Goal: Complete application form: Complete application form

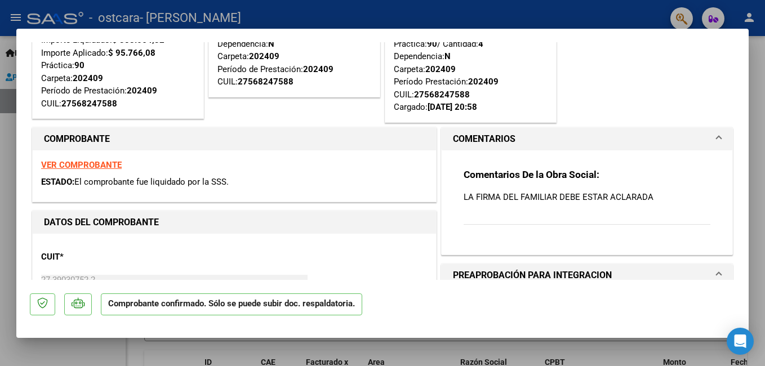
scroll to position [56, 0]
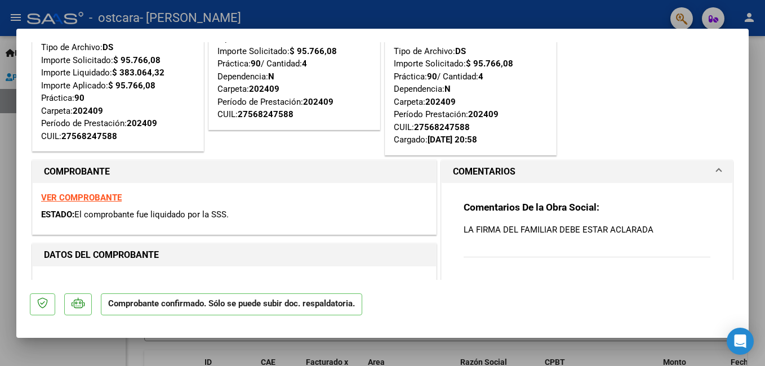
click at [355, 6] on div at bounding box center [382, 183] width 765 height 366
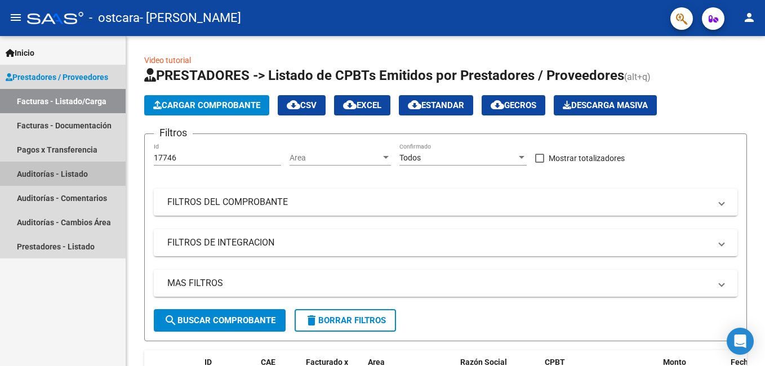
click at [79, 178] on link "Auditorías - Listado" at bounding box center [63, 174] width 126 height 24
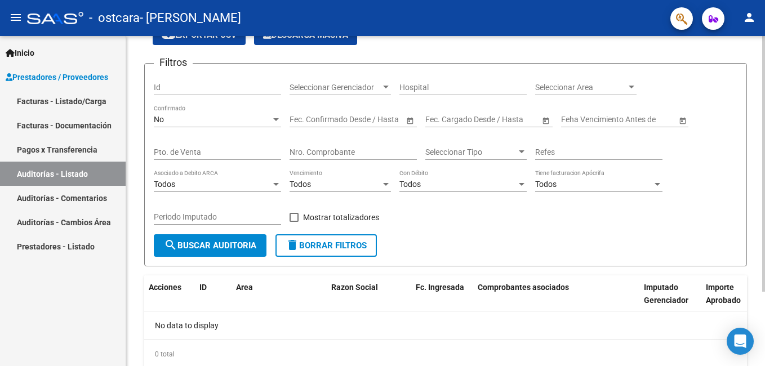
scroll to position [73, 0]
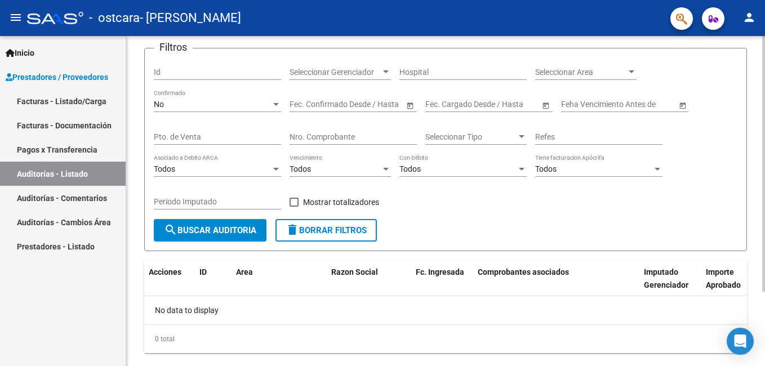
click at [765, 201] on html "menu - ostcara - [PERSON_NAME] person Inicio Instructivos Contacto OS Prestador…" at bounding box center [382, 183] width 765 height 366
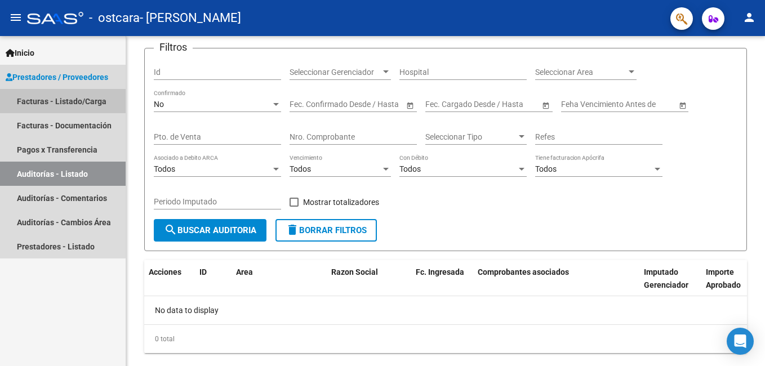
click at [51, 100] on link "Facturas - Listado/Carga" at bounding box center [63, 101] width 126 height 24
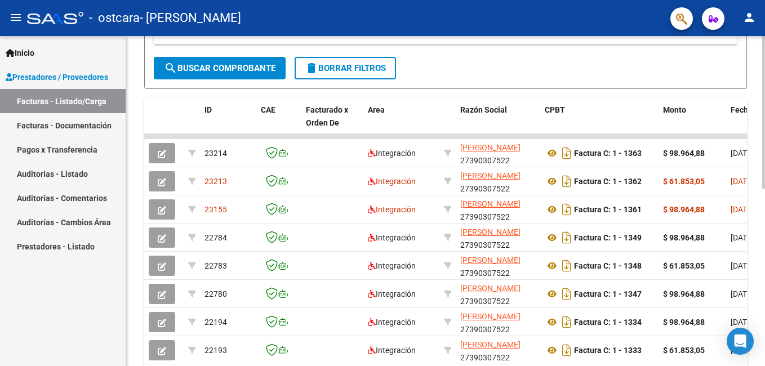
scroll to position [243, 0]
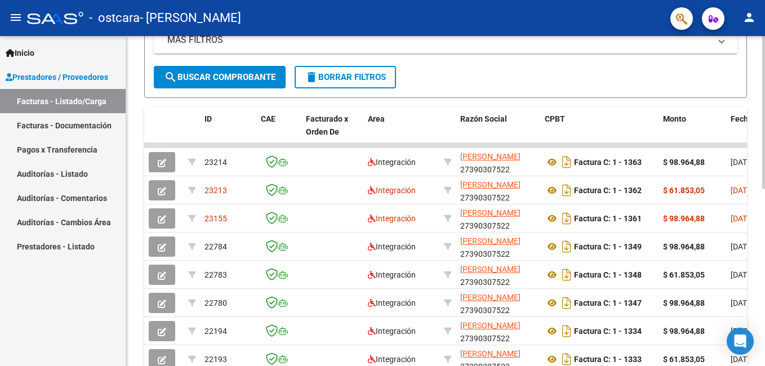
click at [758, 206] on div "Video tutorial PRESTADORES -> Listado de CPBTs Emitidos por Prestadores / Prove…" at bounding box center [447, 146] width 642 height 706
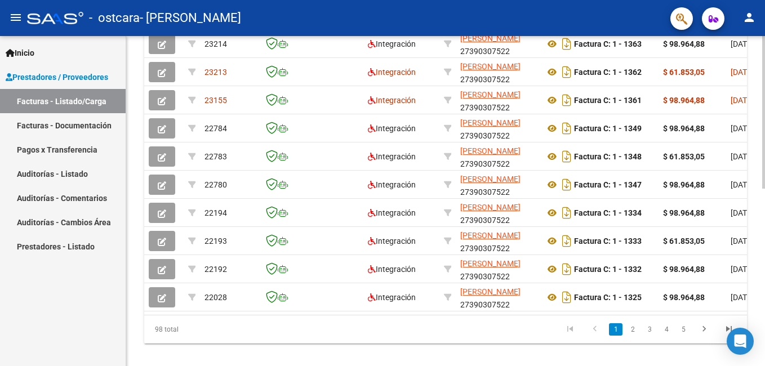
scroll to position [374, 0]
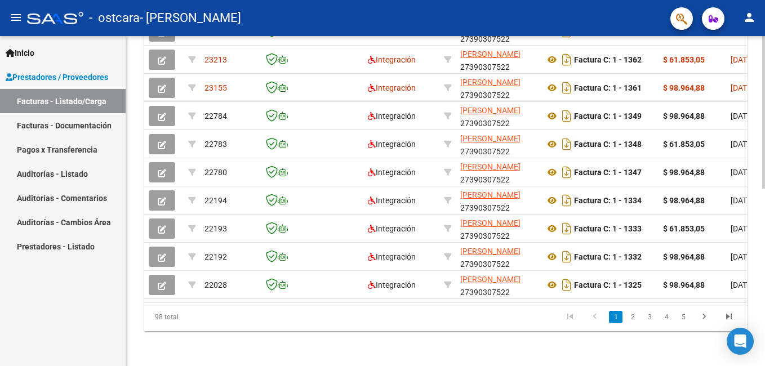
click at [765, 258] on html "menu - ostcara - [PERSON_NAME] person Inicio Instructivos Contacto OS Prestador…" at bounding box center [382, 183] width 765 height 366
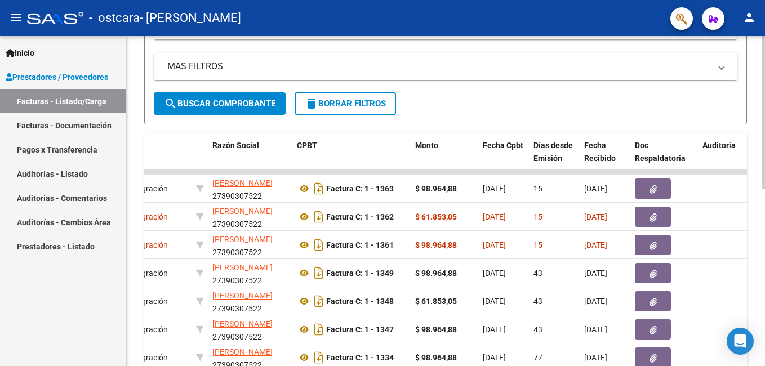
scroll to position [213, 0]
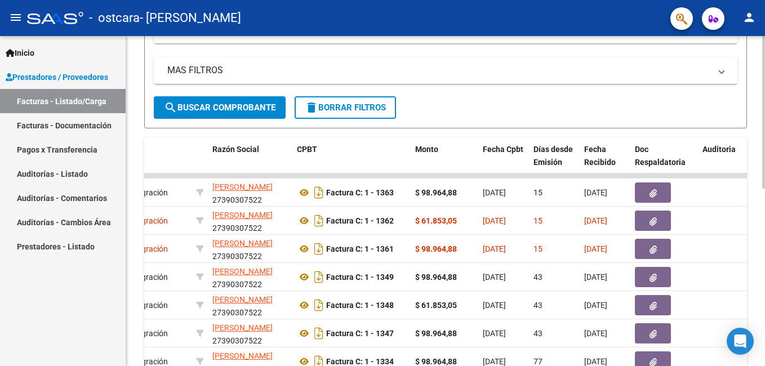
click at [759, 203] on div "Video tutorial PRESTADORES -> Listado de CPBTs Emitidos por Prestadores / Prove…" at bounding box center [447, 176] width 642 height 706
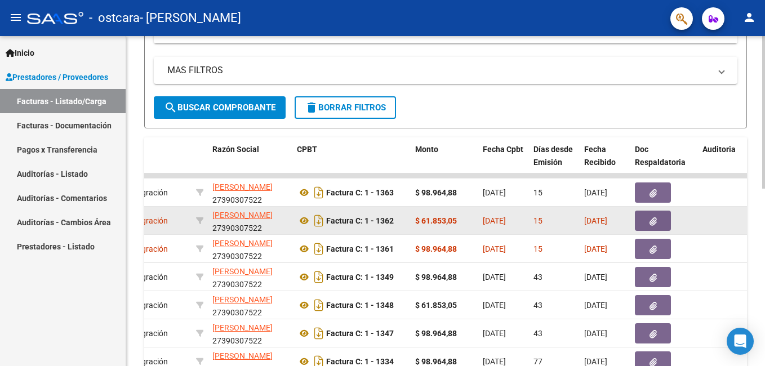
click at [506, 222] on span "[DATE]" at bounding box center [494, 220] width 23 height 9
click at [302, 222] on icon at bounding box center [304, 221] width 15 height 14
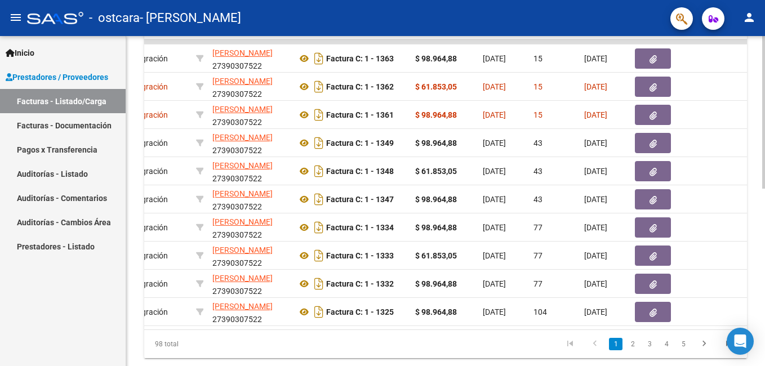
click at [765, 303] on html "menu - ostcara - [PERSON_NAME] person Inicio Instructivos Contacto OS Prestador…" at bounding box center [382, 183] width 765 height 366
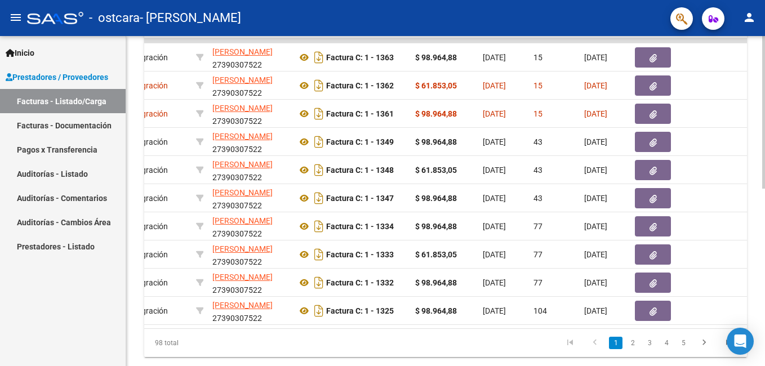
scroll to position [0, 0]
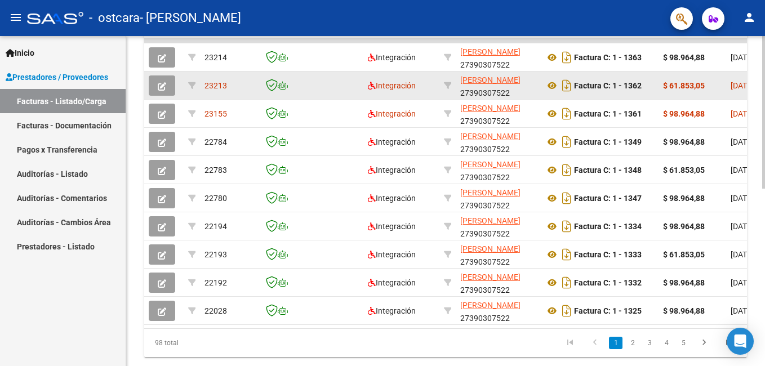
click at [163, 79] on button "button" at bounding box center [162, 86] width 26 height 20
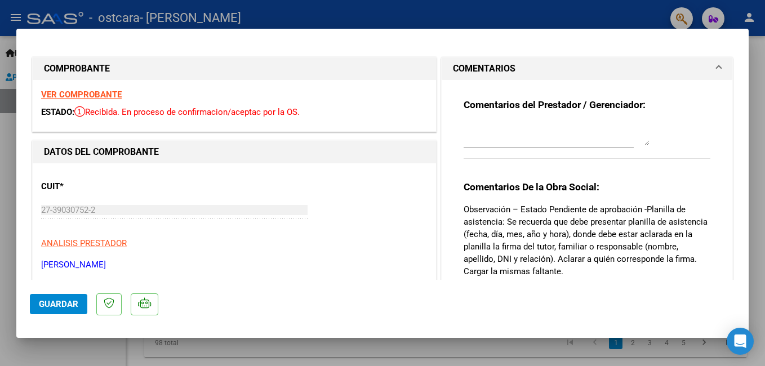
click at [413, 11] on div at bounding box center [382, 183] width 765 height 366
type input "$ 0,00"
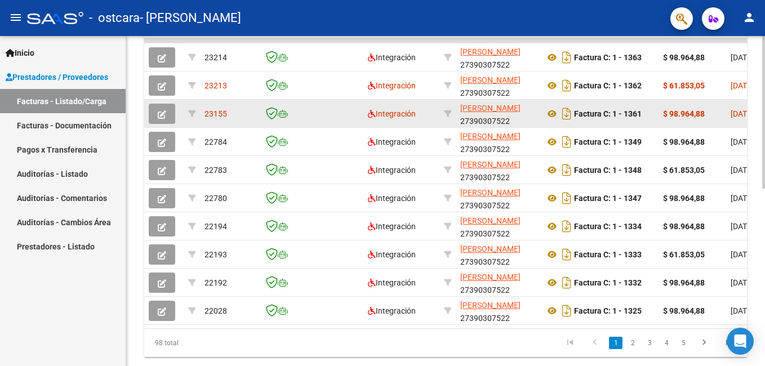
click at [161, 113] on icon "button" at bounding box center [162, 114] width 8 height 8
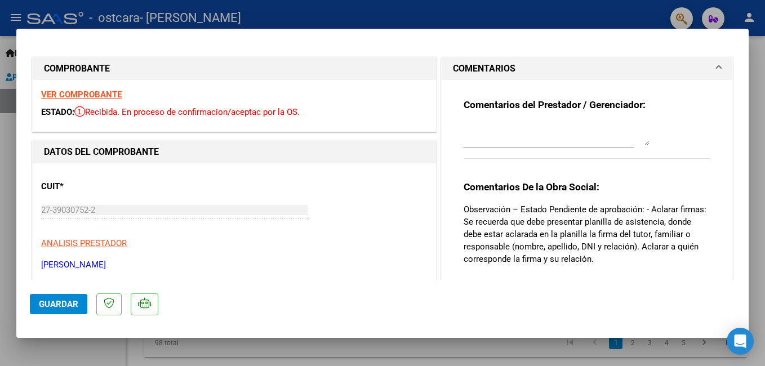
click at [436, 11] on div at bounding box center [382, 183] width 765 height 366
type input "$ 0,00"
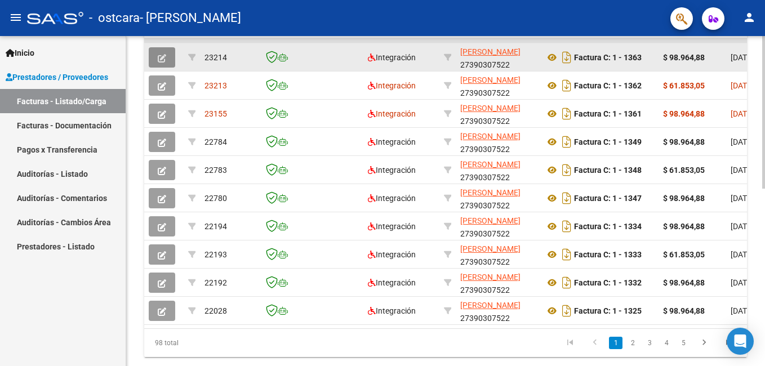
click at [169, 59] on button "button" at bounding box center [162, 57] width 26 height 20
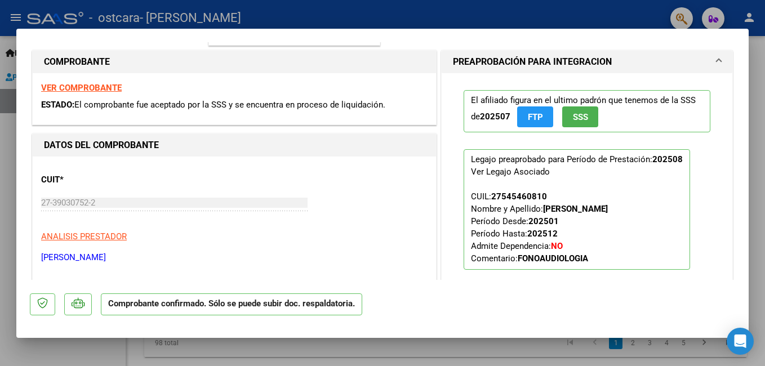
scroll to position [366, 0]
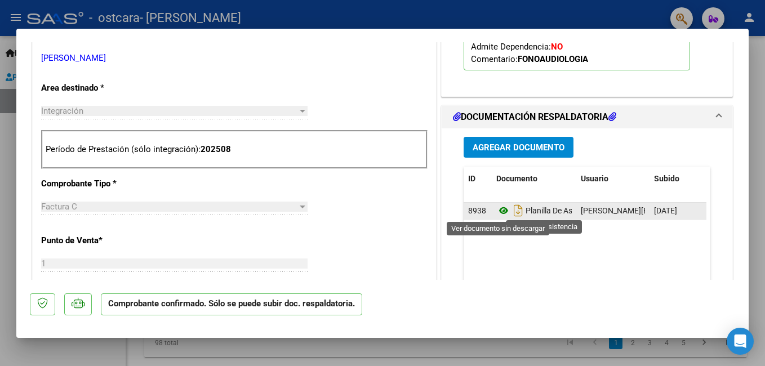
click at [500, 208] on icon at bounding box center [504, 211] width 15 height 14
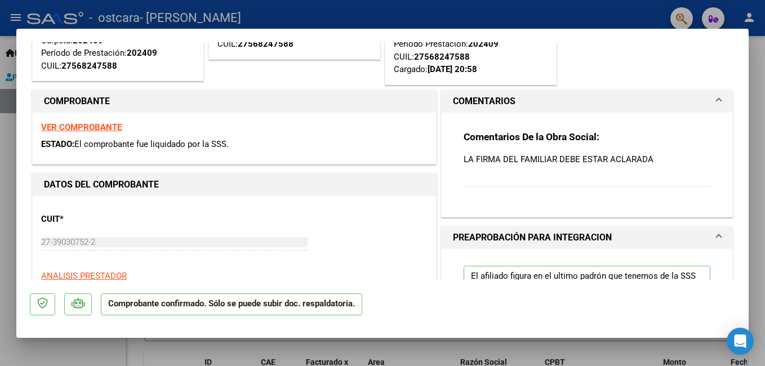
scroll to position [163, 0]
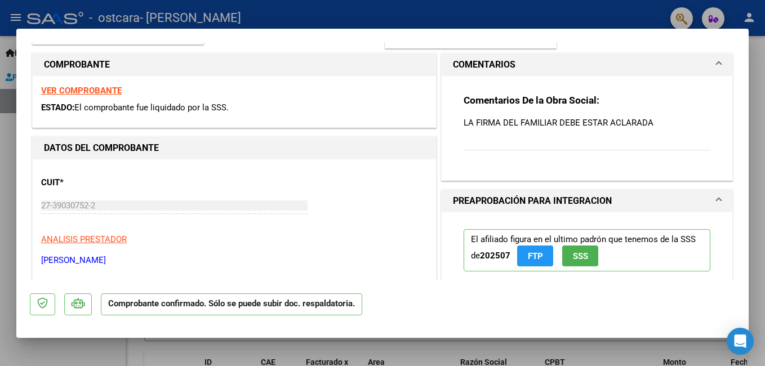
click at [481, 14] on div at bounding box center [382, 183] width 765 height 366
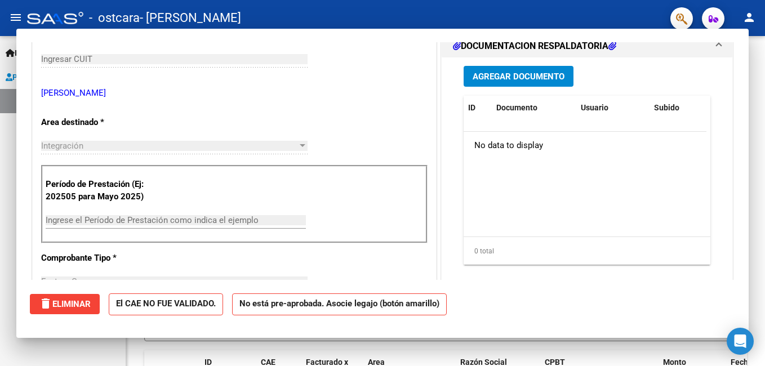
type input "$ 0,00"
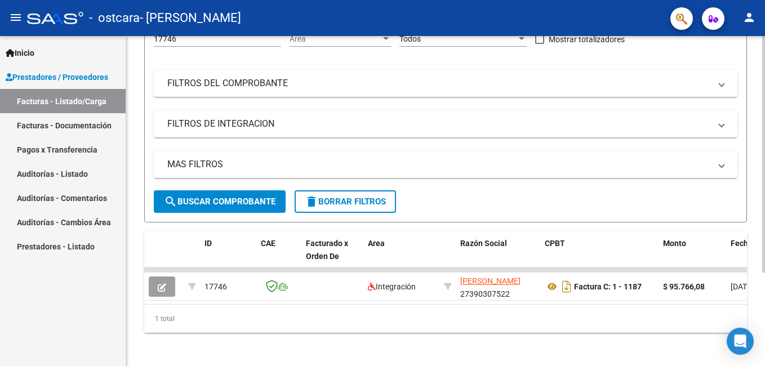
scroll to position [131, 0]
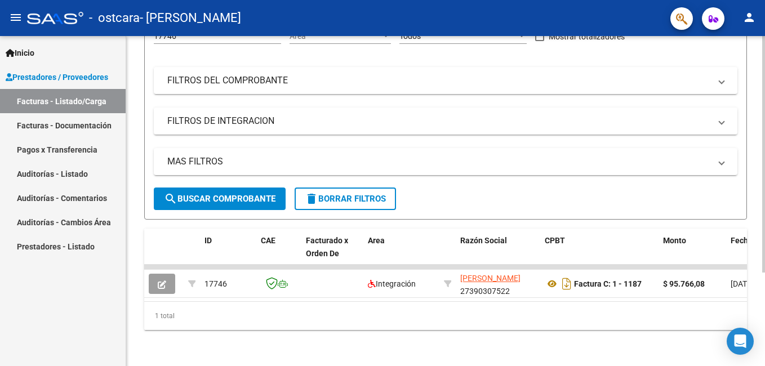
click at [754, 282] on div "Video tutorial PRESTADORES -> Listado de CPBTs Emitidos por Prestadores / Prove…" at bounding box center [447, 140] width 642 height 452
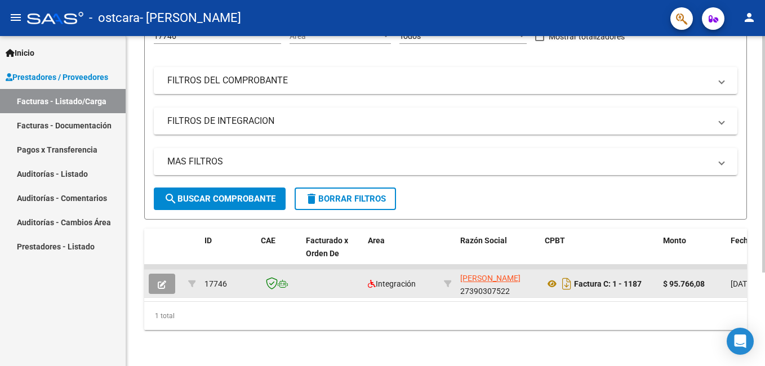
click at [156, 274] on button "button" at bounding box center [162, 284] width 26 height 20
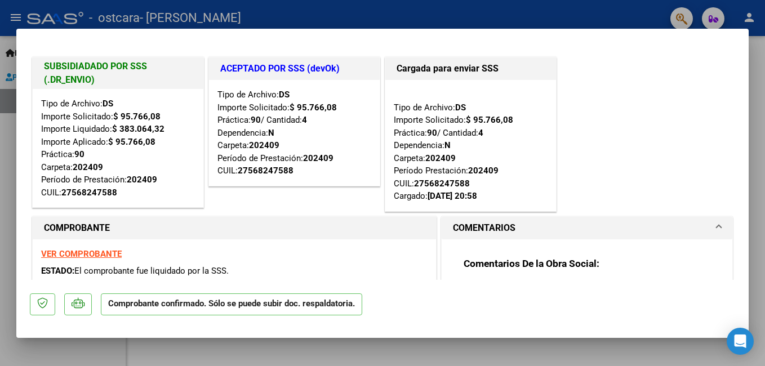
click at [404, 10] on div at bounding box center [382, 183] width 765 height 366
type input "$ 0,00"
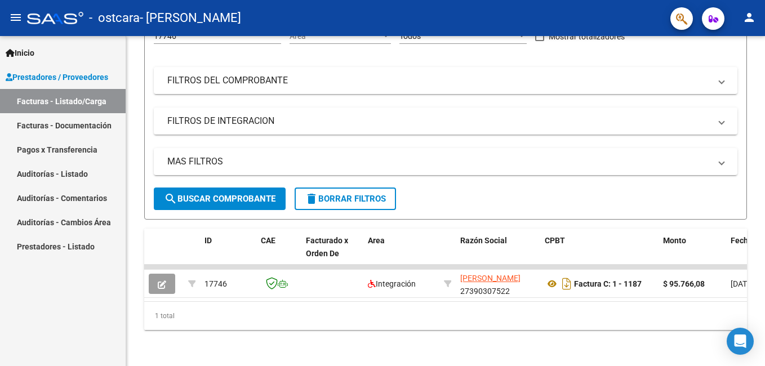
click at [83, 127] on link "Facturas - Documentación" at bounding box center [63, 125] width 126 height 24
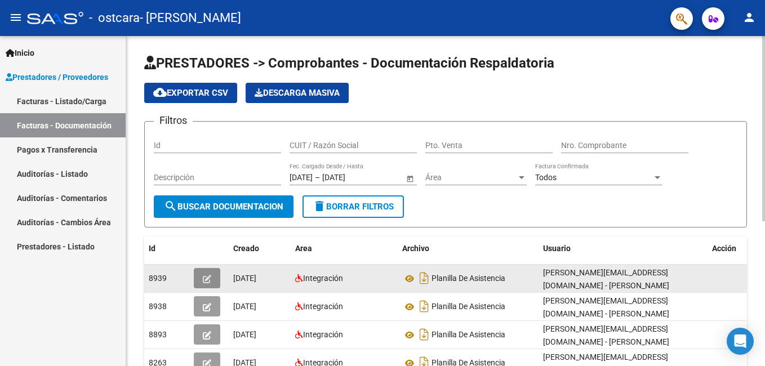
click at [211, 279] on icon "button" at bounding box center [207, 279] width 8 height 8
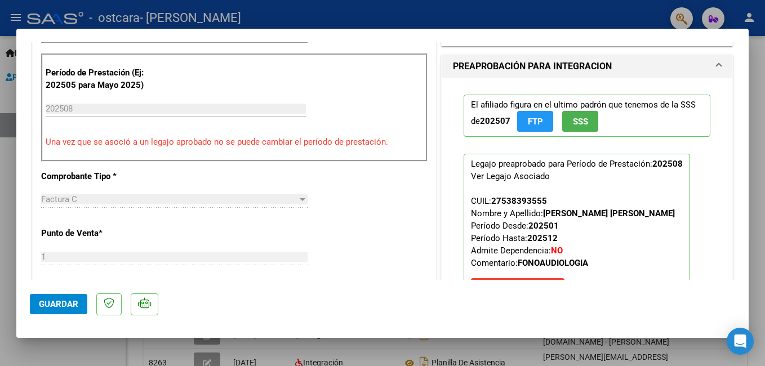
scroll to position [289, 0]
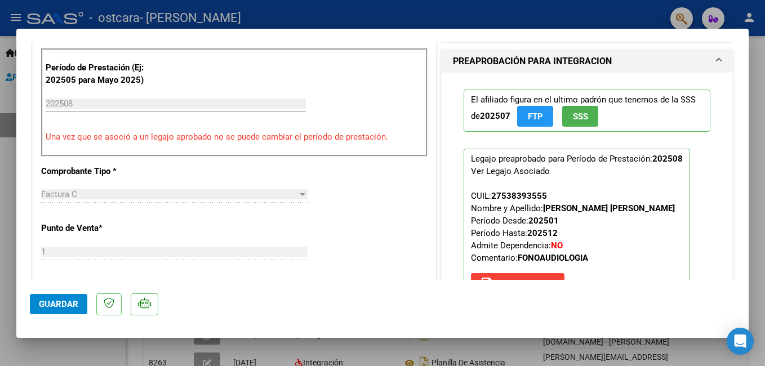
click at [378, 16] on div at bounding box center [382, 183] width 765 height 366
type input "$ 0,00"
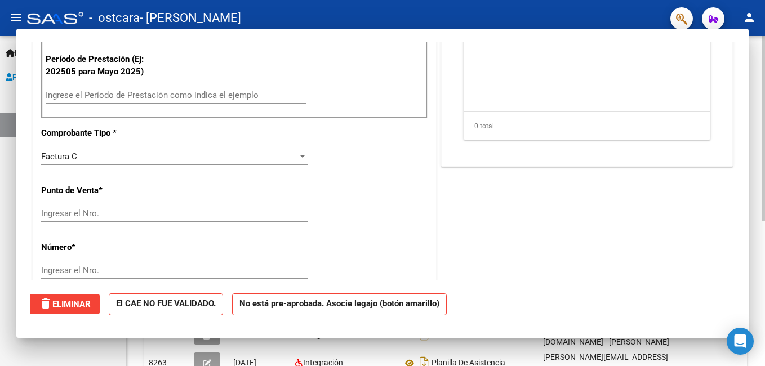
scroll to position [0, 0]
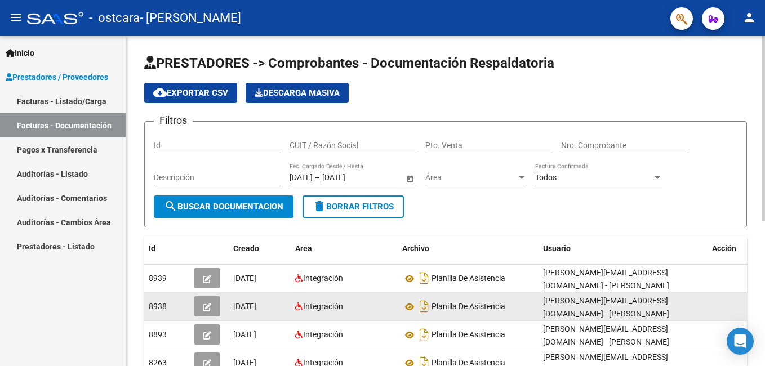
click at [207, 306] on icon "button" at bounding box center [207, 307] width 8 height 8
